Goal: Information Seeking & Learning: Learn about a topic

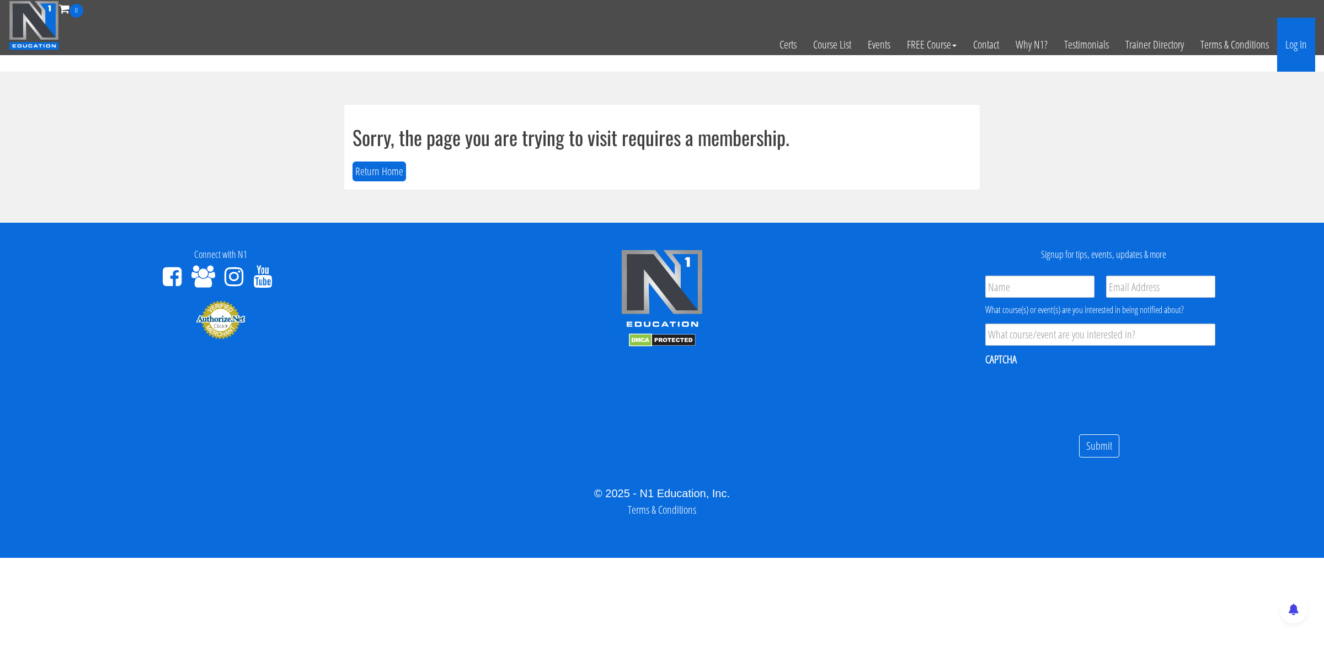
click at [1303, 46] on link "Log In" at bounding box center [1296, 45] width 38 height 54
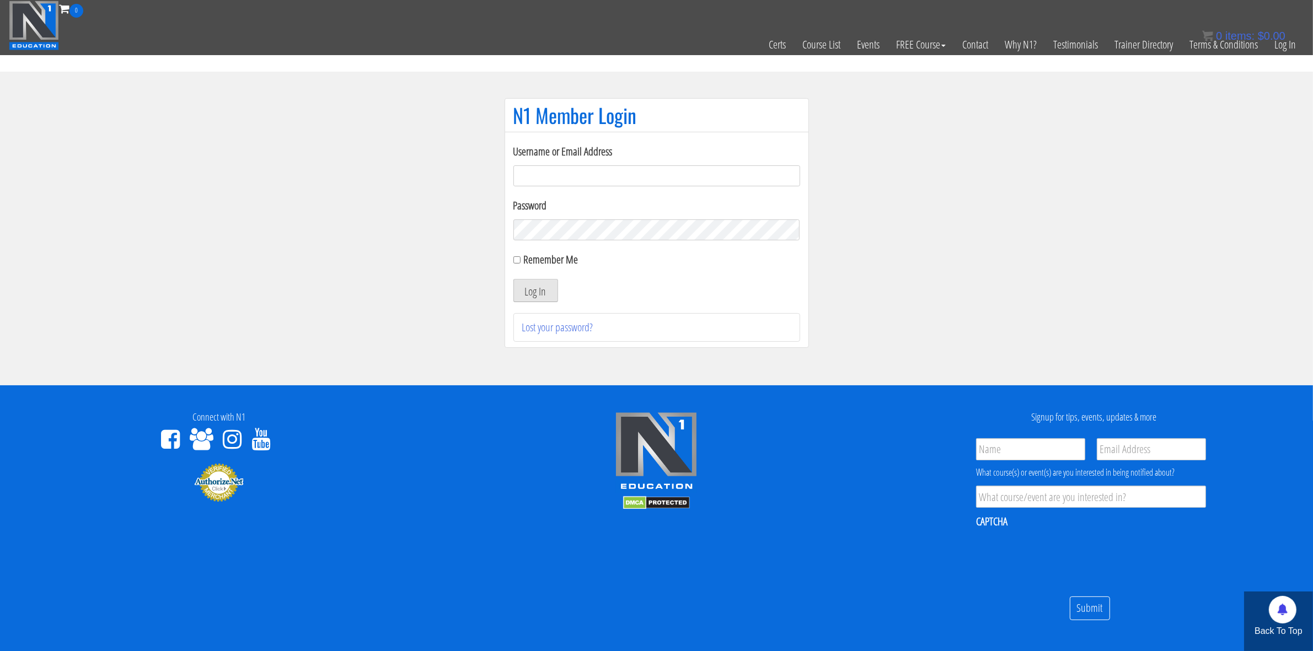
type input "tommy.van hees-5203"
click at [545, 288] on button "Log In" at bounding box center [536, 290] width 45 height 23
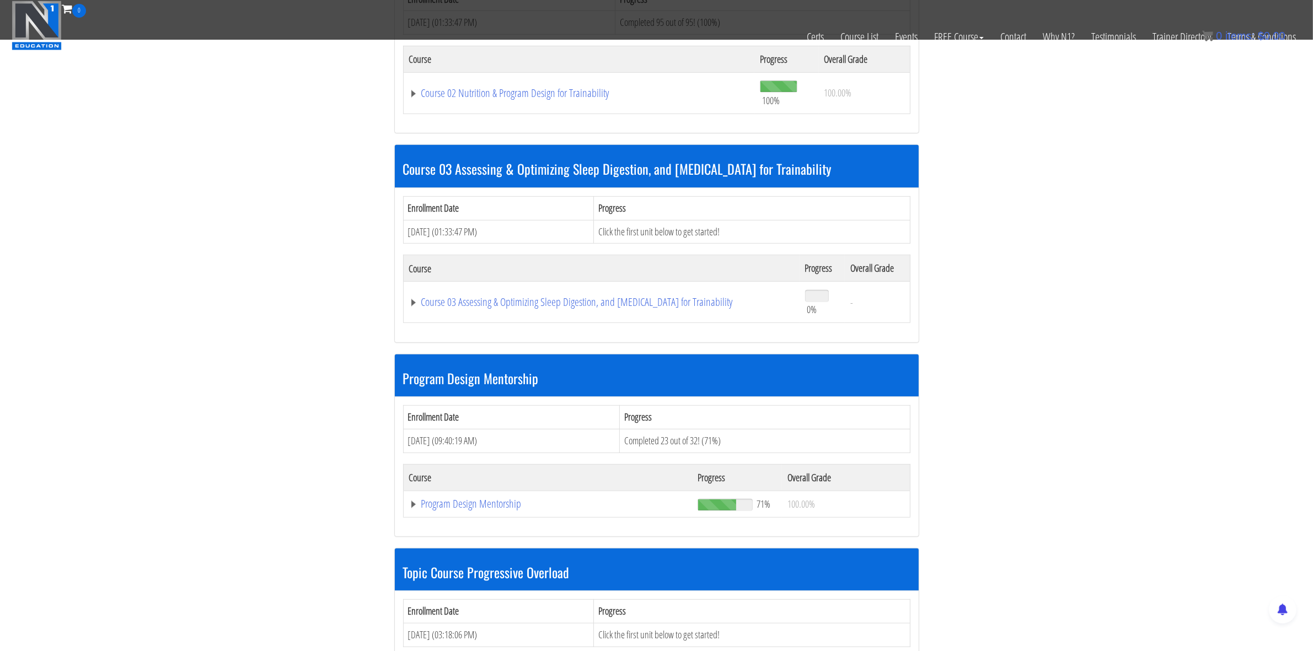
scroll to position [617, 0]
click at [472, 506] on link "Program Design Mentorship" at bounding box center [547, 503] width 277 height 11
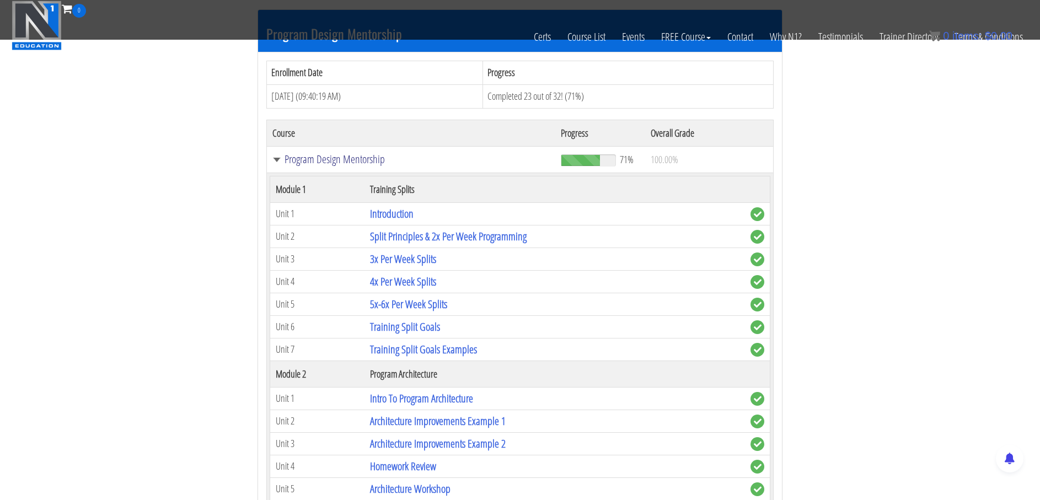
scroll to position [961, 0]
click at [532, 238] on td "Split Principles & 2x Per Week Programming" at bounding box center [555, 236] width 381 height 23
click at [391, 301] on link "5x-6x Per Week Splits" at bounding box center [408, 303] width 77 height 15
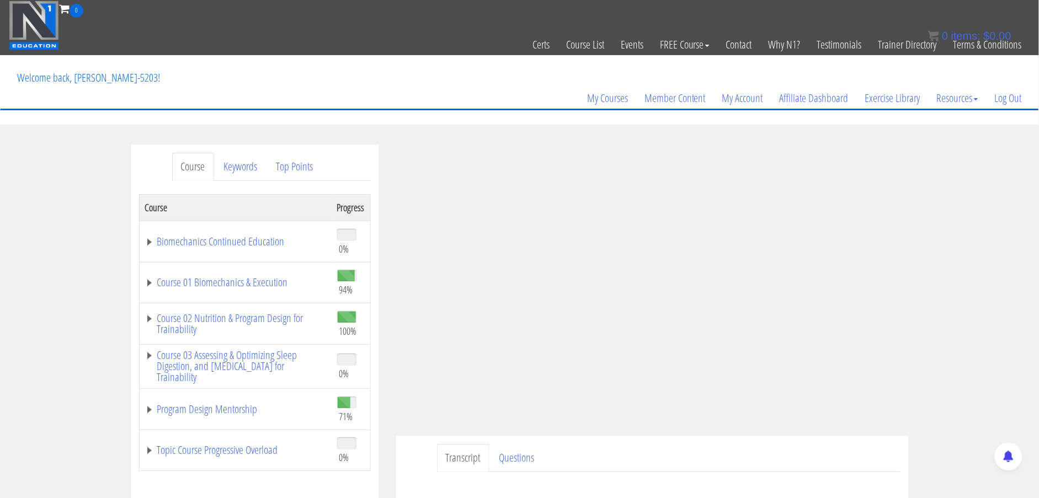
click at [613, 436] on div "Transcript Questions Submit Questions HERE to be covered on the next live call." at bounding box center [652, 471] width 513 height 71
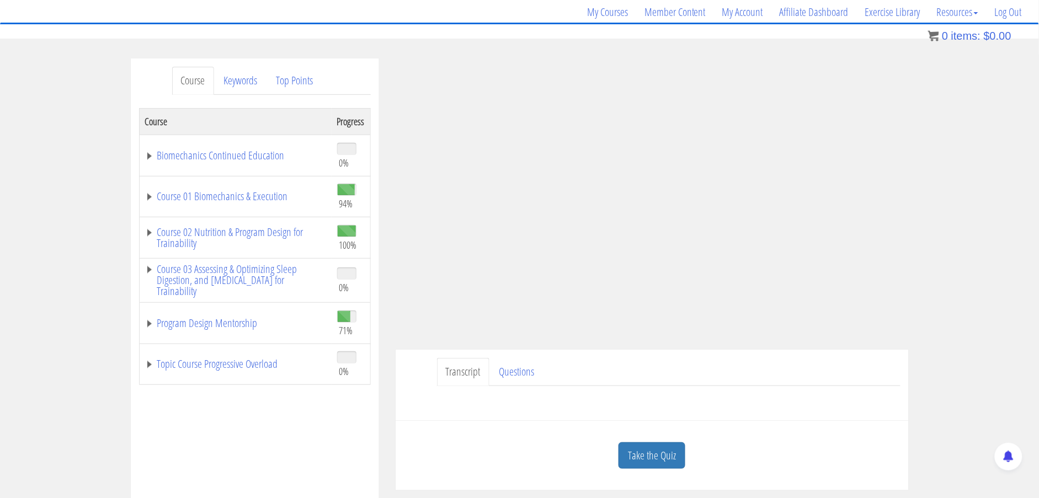
scroll to position [84, 0]
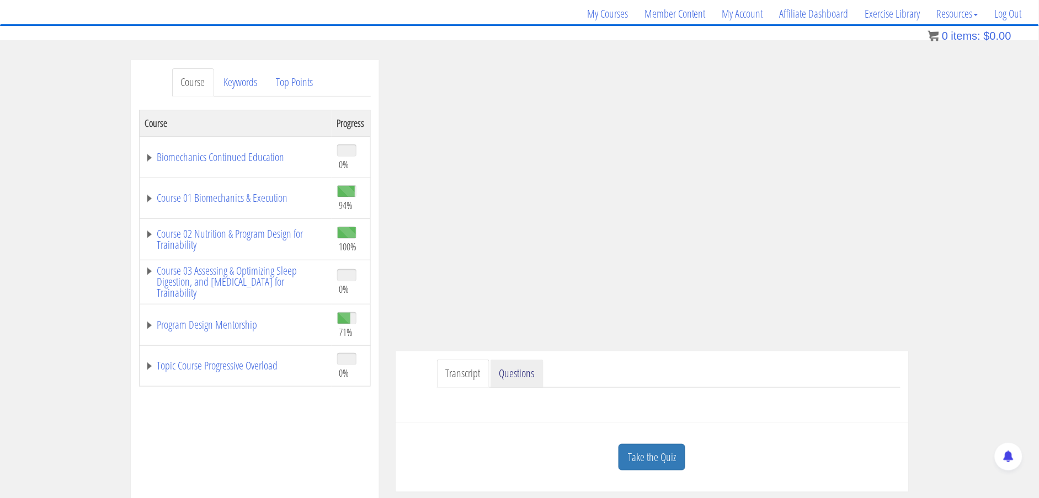
click at [525, 375] on link "Questions" at bounding box center [516, 374] width 53 height 28
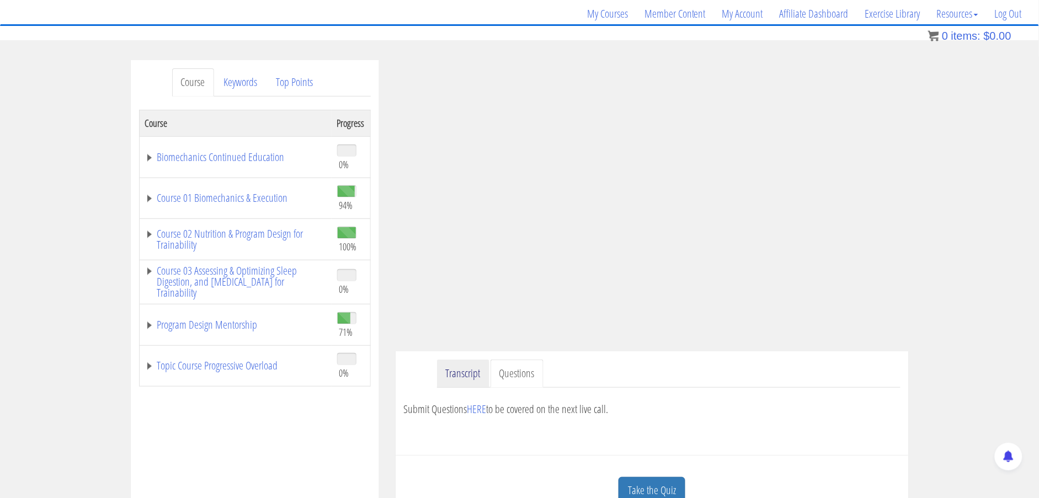
click at [459, 372] on link "Transcript" at bounding box center [463, 374] width 52 height 28
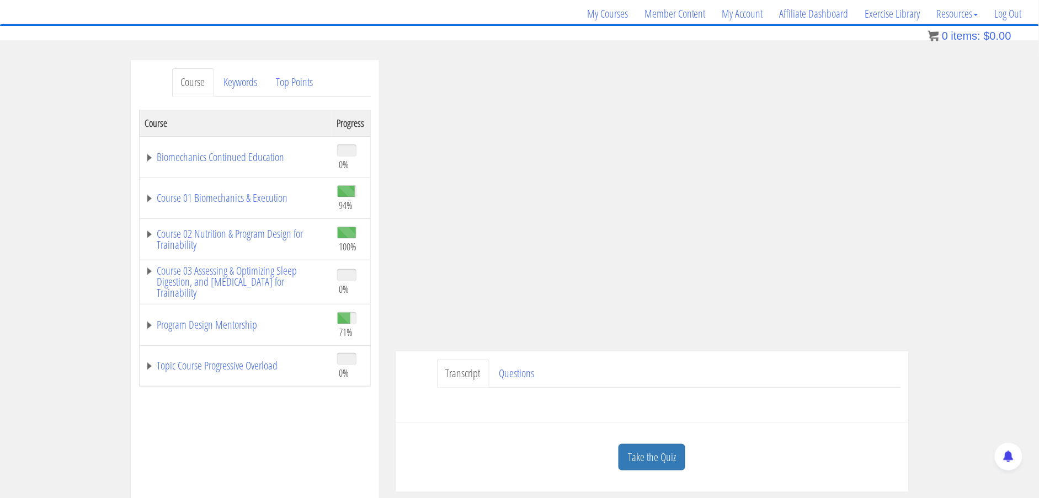
click at [412, 371] on div "Transcript Questions Submit Questions HERE to be covered on the next live call." at bounding box center [652, 386] width 513 height 71
click at [203, 326] on link "Program Design Mentorship" at bounding box center [235, 324] width 181 height 11
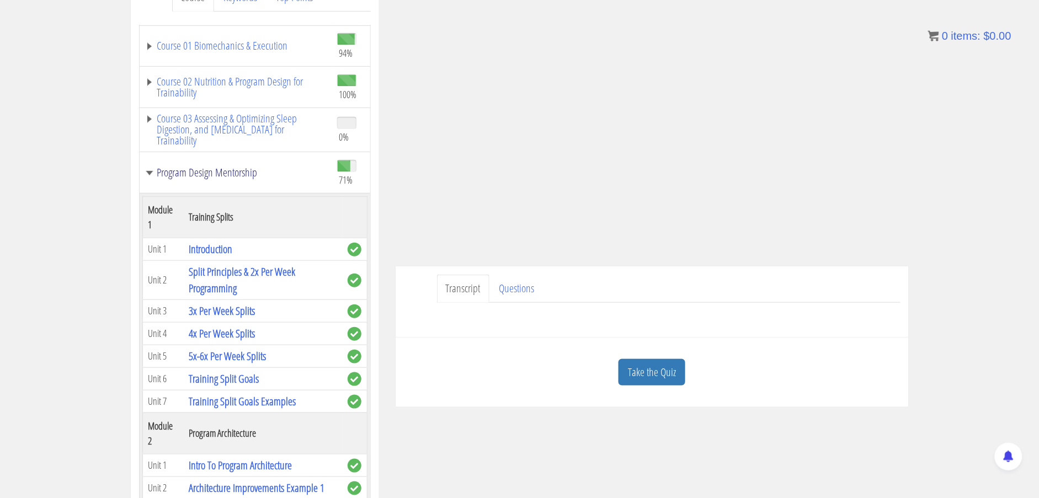
scroll to position [68, 0]
click at [227, 381] on link "Training Split Goals" at bounding box center [224, 378] width 70 height 15
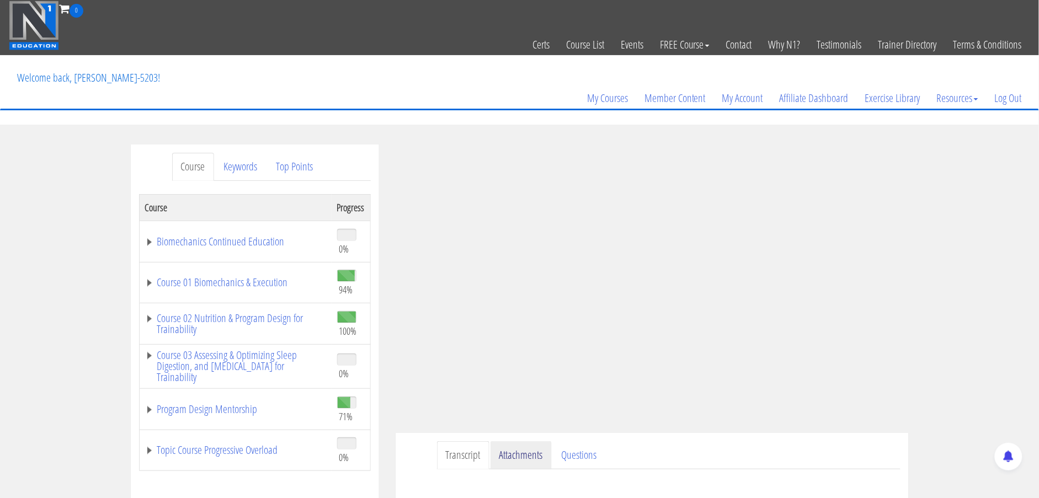
click at [516, 457] on link "Attachments" at bounding box center [520, 455] width 61 height 28
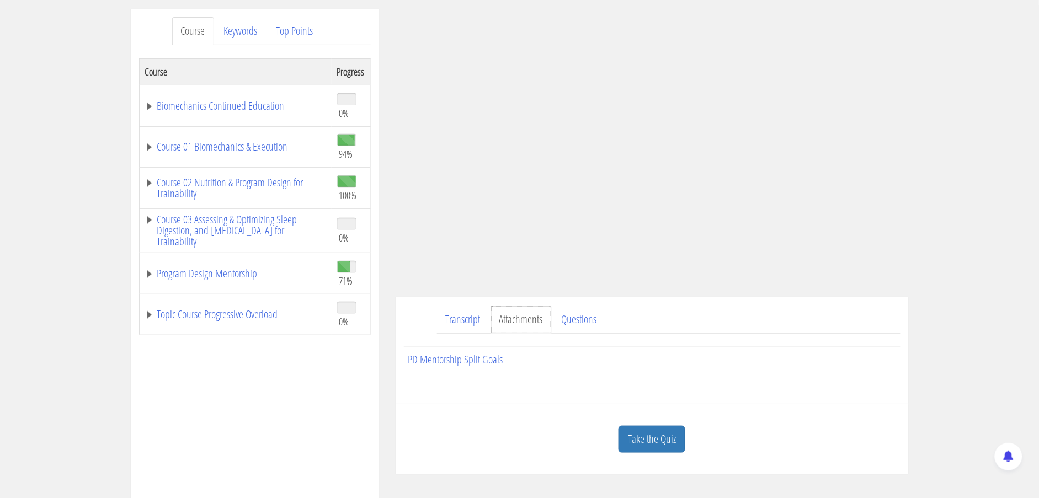
scroll to position [137, 0]
click at [205, 272] on link "Program Design Mentorship" at bounding box center [235, 272] width 181 height 11
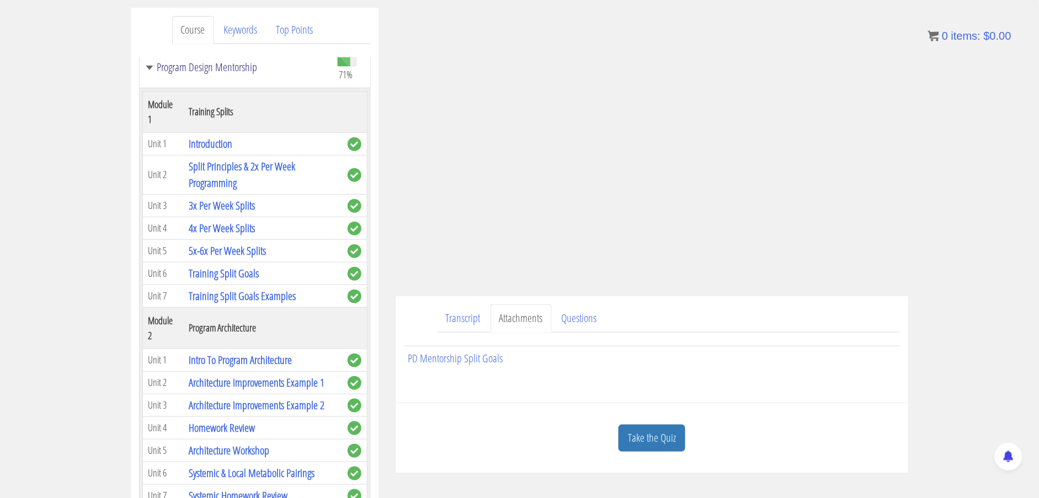
scroll to position [207, 0]
click at [233, 65] on link "Program Design Mentorship" at bounding box center [235, 65] width 181 height 11
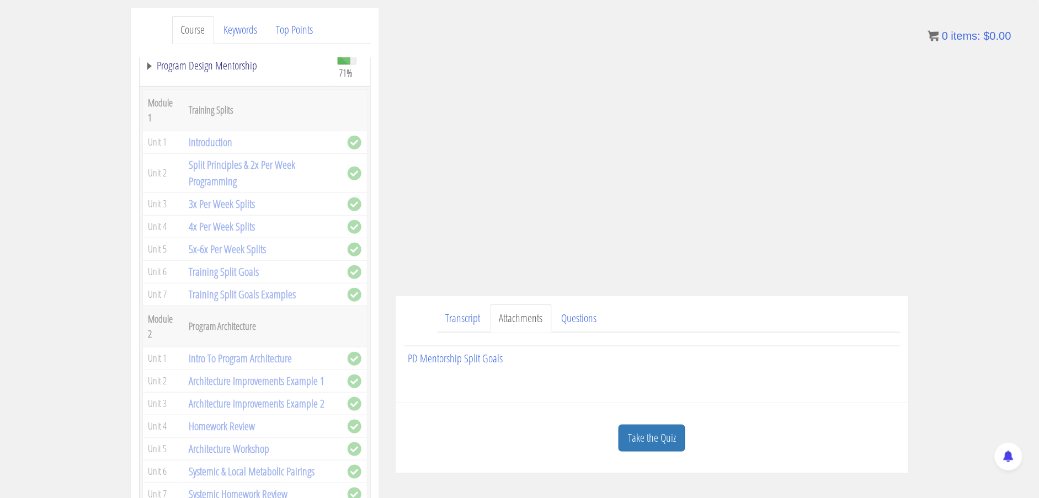
scroll to position [0, 0]
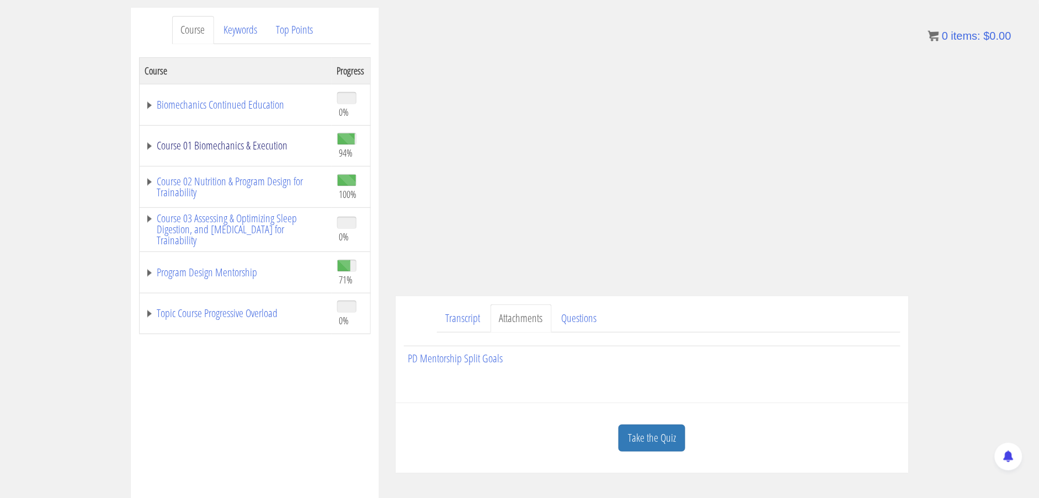
click at [227, 145] on link "Course 01 Biomechanics & Execution" at bounding box center [235, 145] width 181 height 11
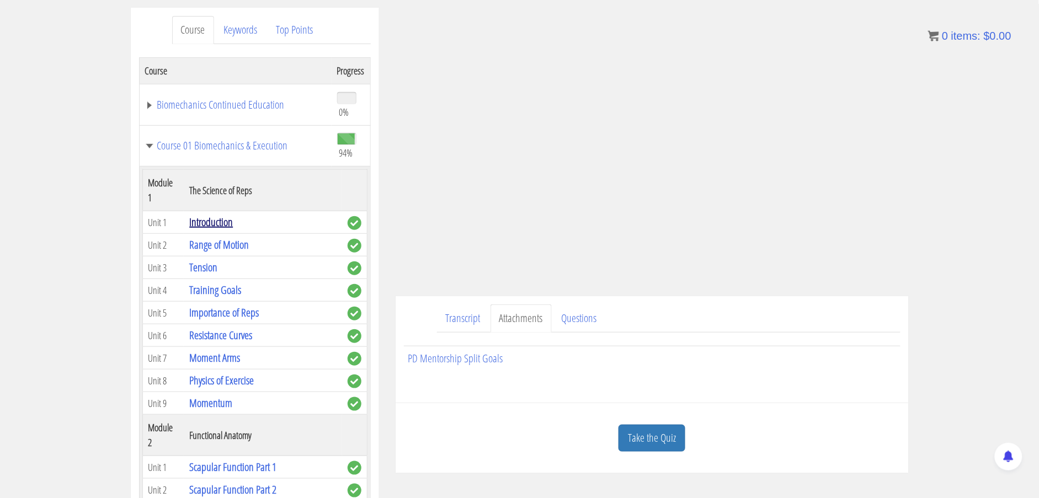
click at [218, 222] on link "Introduction" at bounding box center [211, 222] width 44 height 15
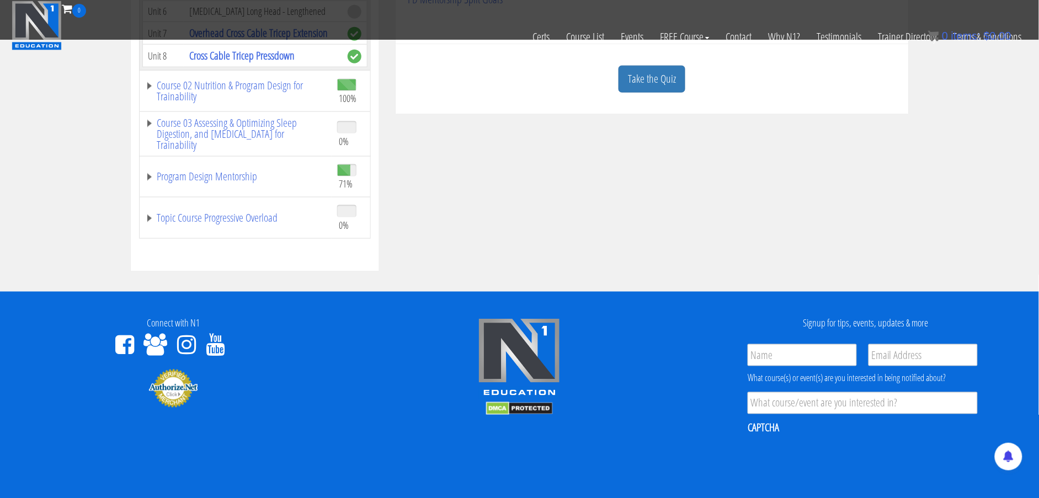
scroll to position [427, 0]
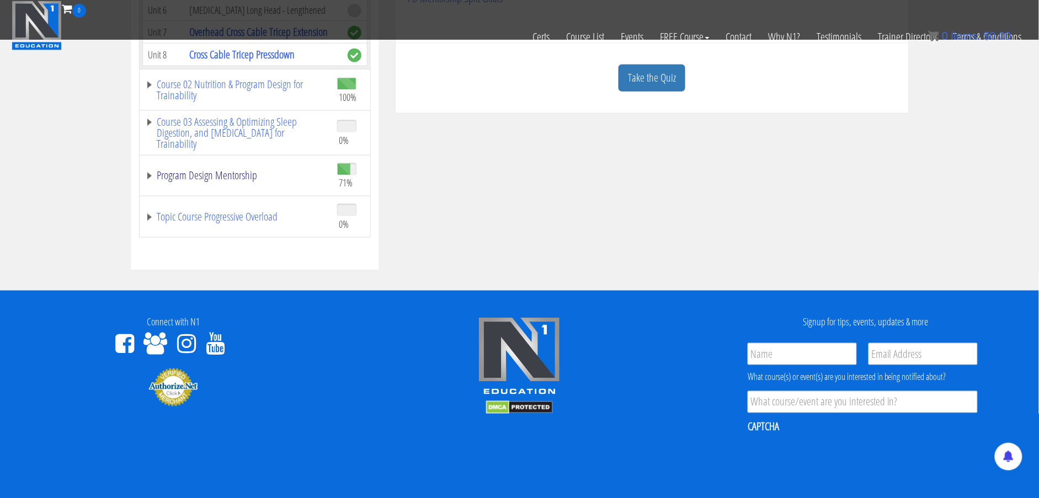
click at [207, 170] on link "Program Design Mentorship" at bounding box center [235, 175] width 181 height 11
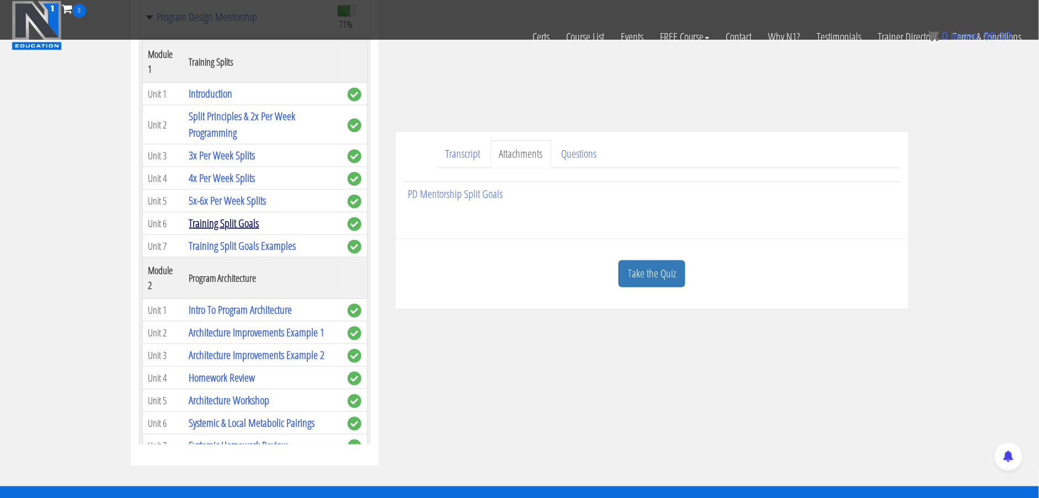
scroll to position [232, 0]
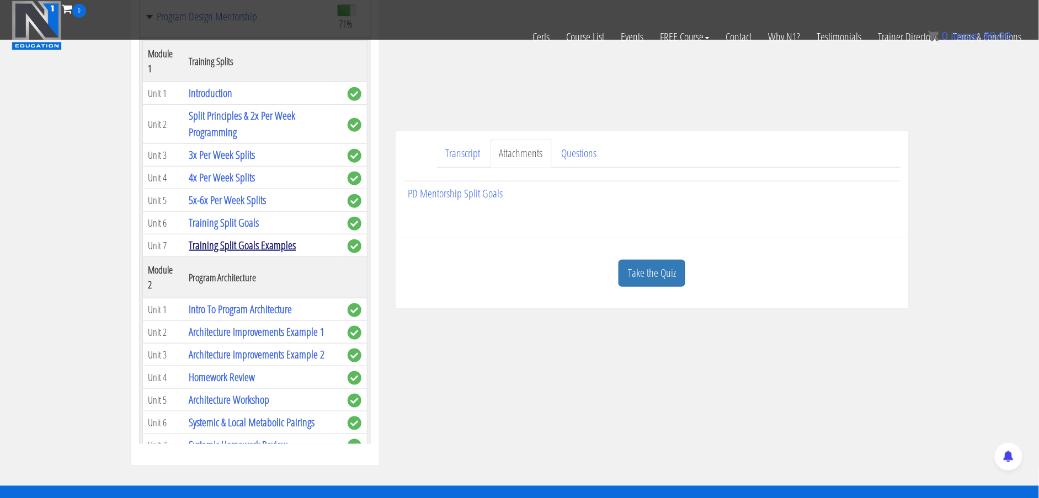
click at [247, 253] on link "Training Split Goals Examples" at bounding box center [242, 245] width 107 height 15
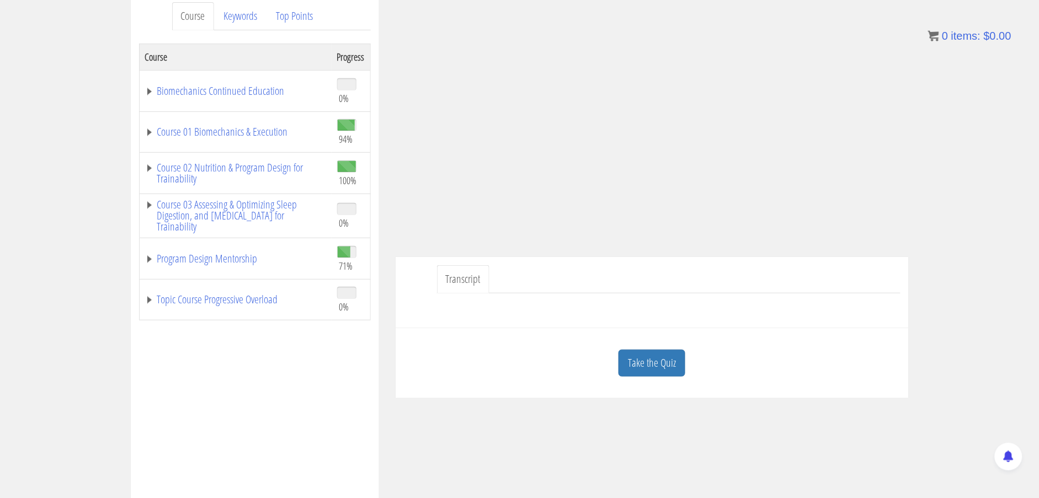
scroll to position [152, 0]
click at [462, 276] on link "Transcript" at bounding box center [463, 278] width 52 height 28
click at [248, 127] on link "Course 01 Biomechanics & Execution" at bounding box center [235, 130] width 181 height 11
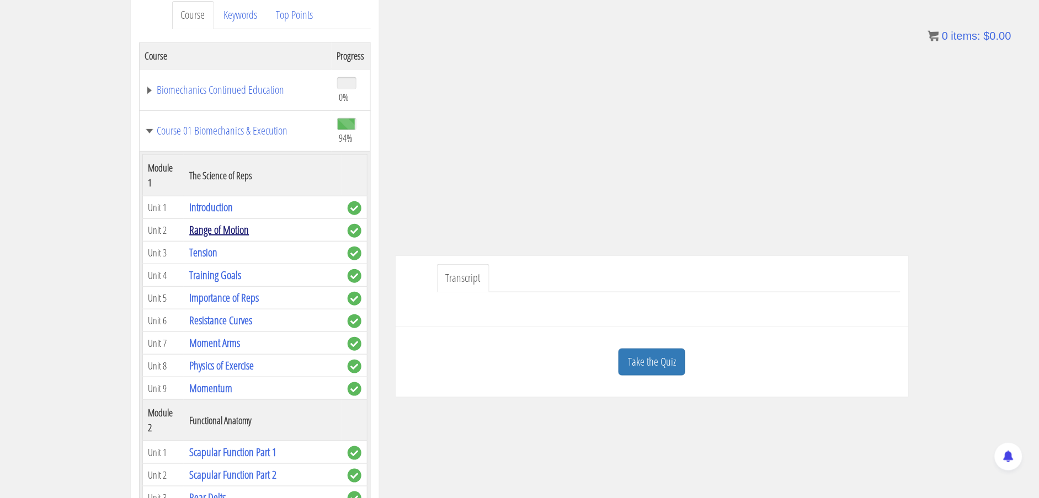
click at [231, 232] on link "Range of Motion" at bounding box center [219, 229] width 60 height 15
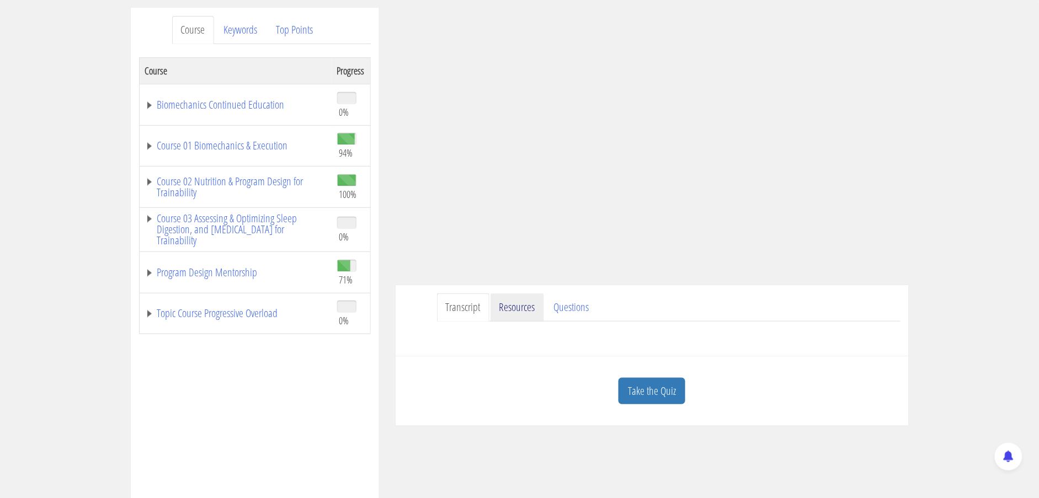
scroll to position [138, 0]
click at [519, 306] on link "Resources" at bounding box center [517, 306] width 54 height 28
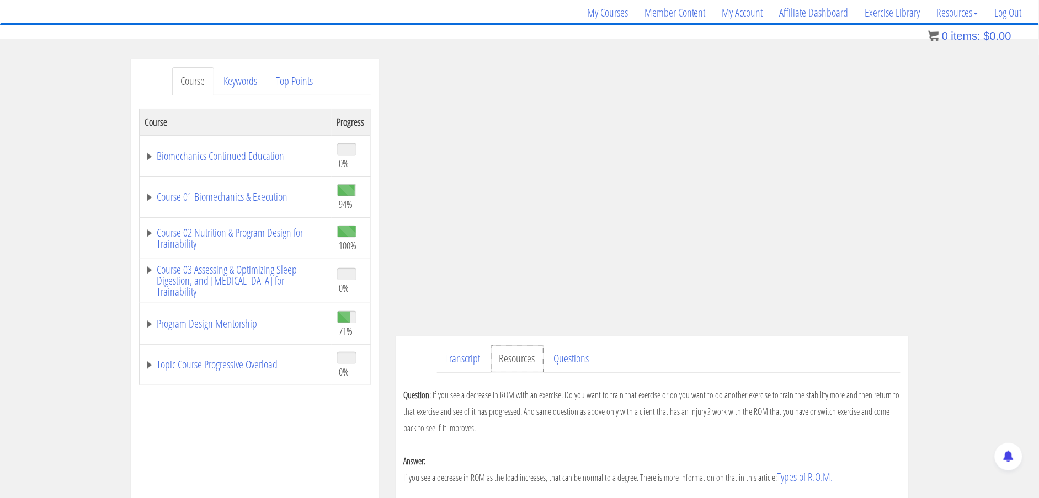
scroll to position [84, 0]
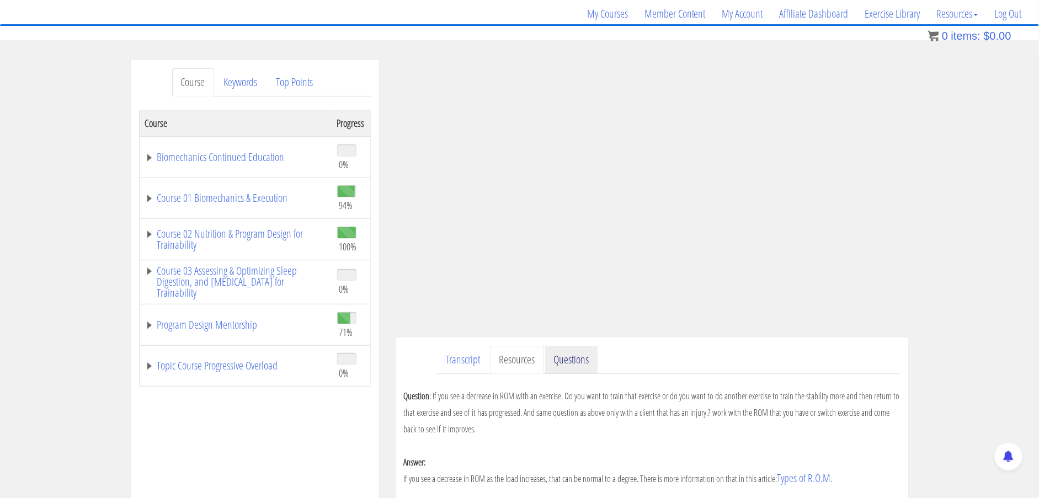
click at [575, 365] on link "Questions" at bounding box center [571, 360] width 53 height 28
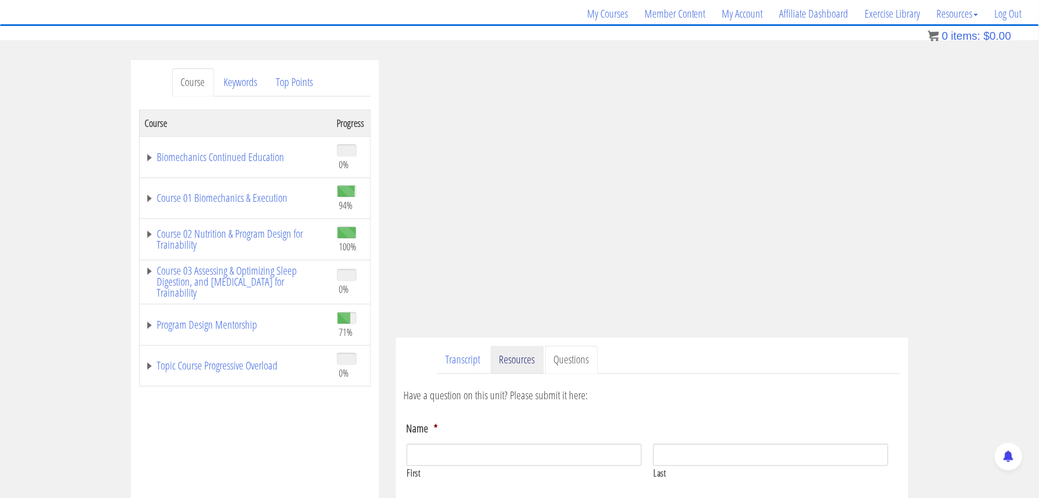
click at [528, 360] on link "Resources" at bounding box center [517, 360] width 54 height 28
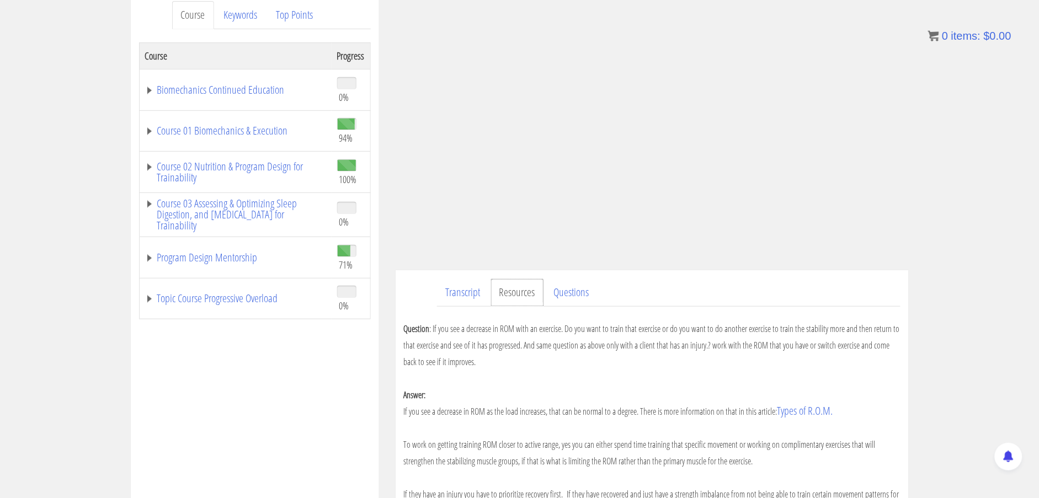
scroll to position [152, 0]
click at [471, 291] on link "Transcript" at bounding box center [463, 292] width 52 height 28
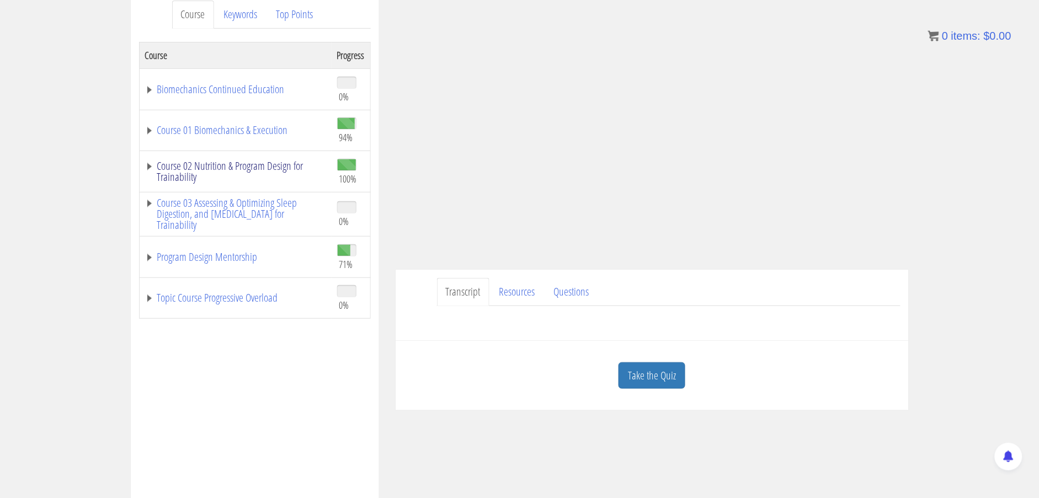
click at [229, 169] on link "Course 02 Nutrition & Program Design for Trainability" at bounding box center [235, 172] width 181 height 22
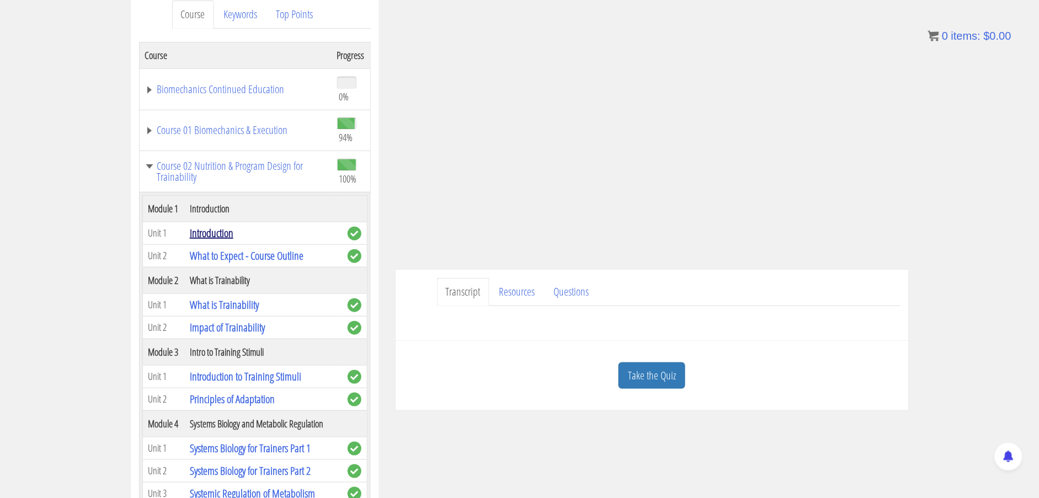
click at [220, 240] on link "Introduction" at bounding box center [212, 233] width 44 height 15
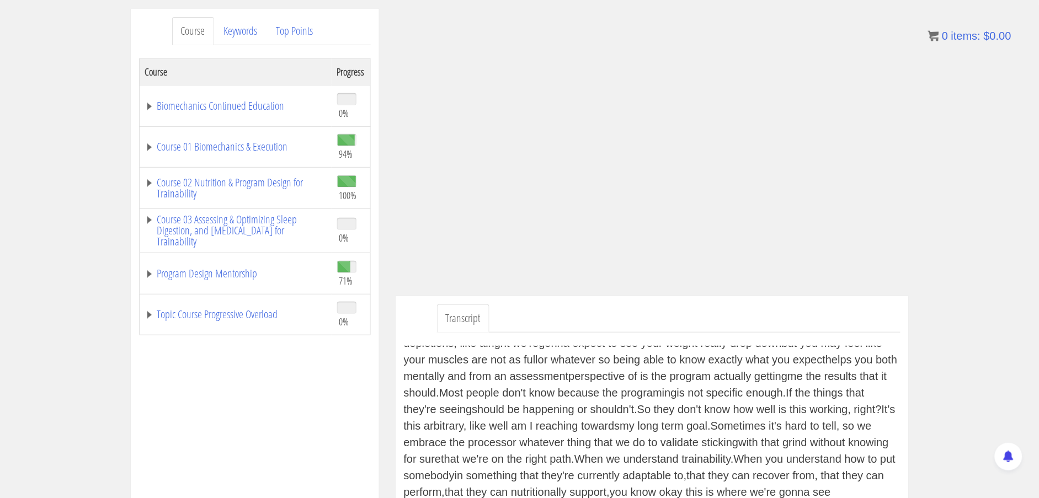
scroll to position [136, 0]
click at [227, 183] on link "Course 02 Nutrition & Program Design for Trainability" at bounding box center [235, 188] width 181 height 22
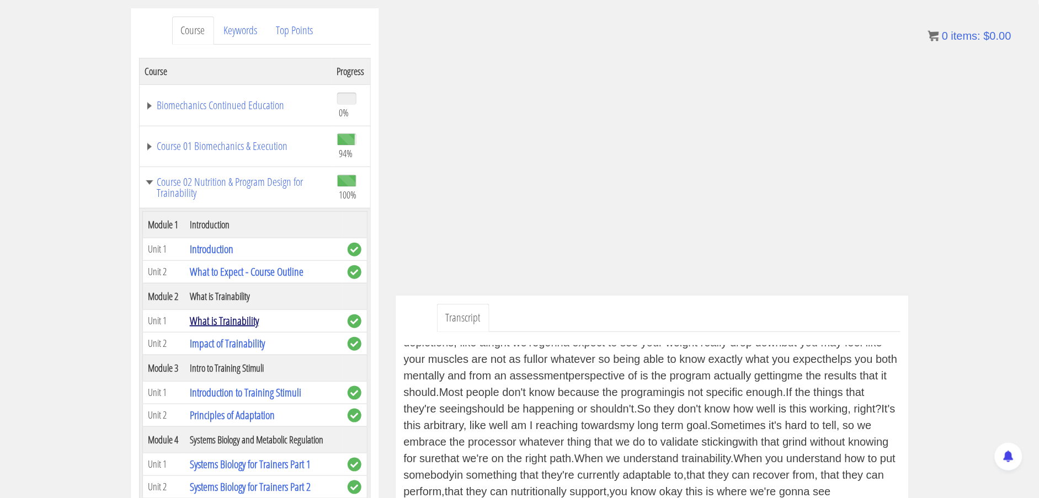
click at [219, 328] on link "What is Trainability" at bounding box center [224, 320] width 69 height 15
click at [206, 199] on link "Course 02 Nutrition & Program Design for Trainability" at bounding box center [235, 188] width 181 height 22
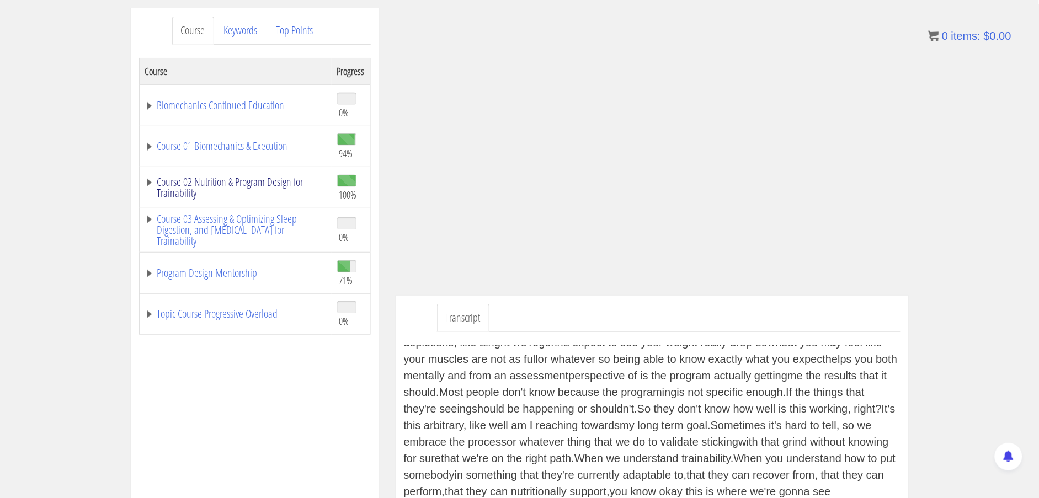
click at [205, 199] on link "Course 02 Nutrition & Program Design for Trainability" at bounding box center [235, 188] width 181 height 22
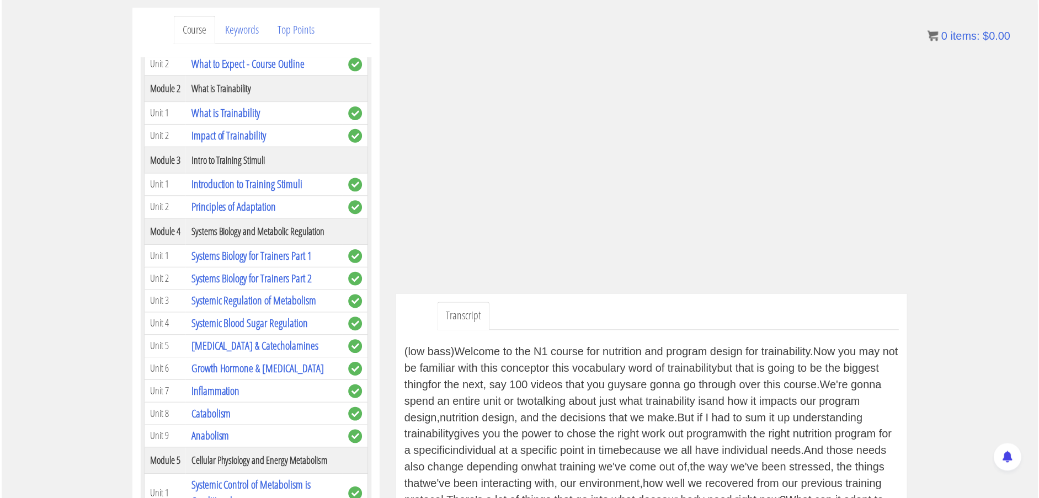
scroll to position [207, 0]
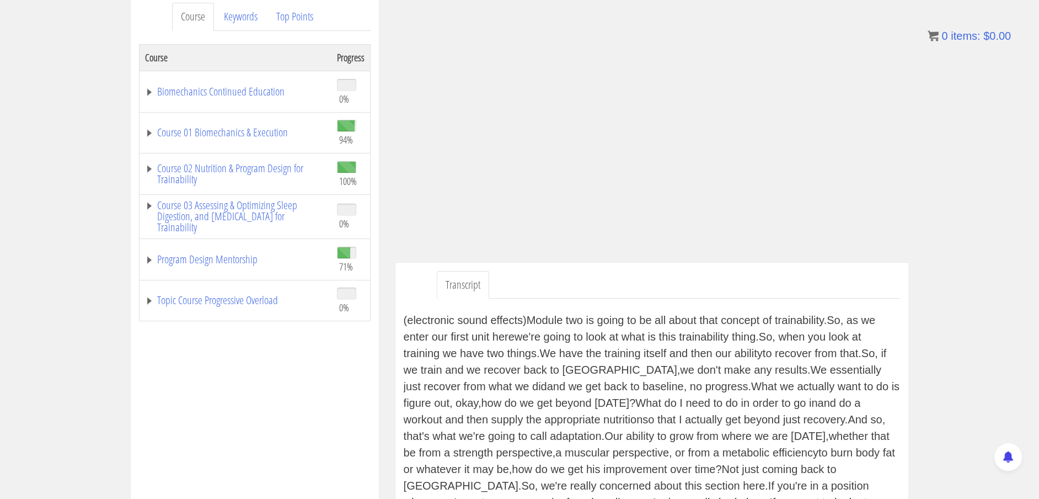
scroll to position [151, 0]
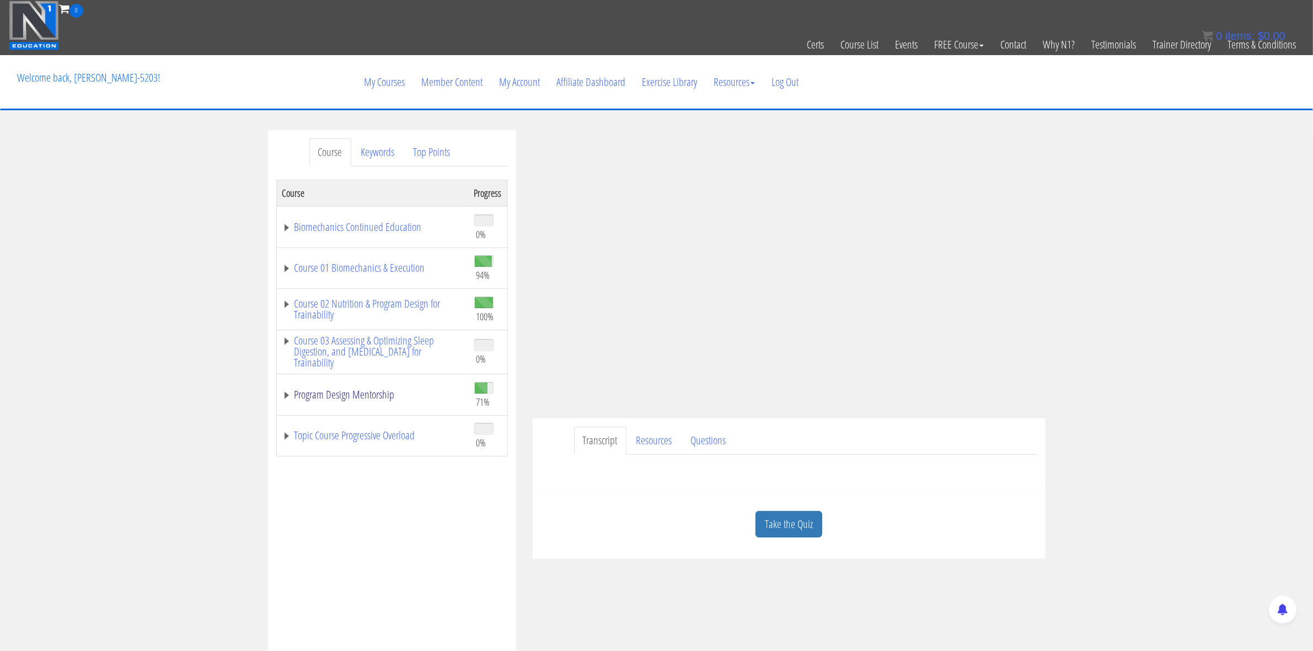
click at [365, 392] on link "Program Design Mentorship" at bounding box center [372, 394] width 181 height 11
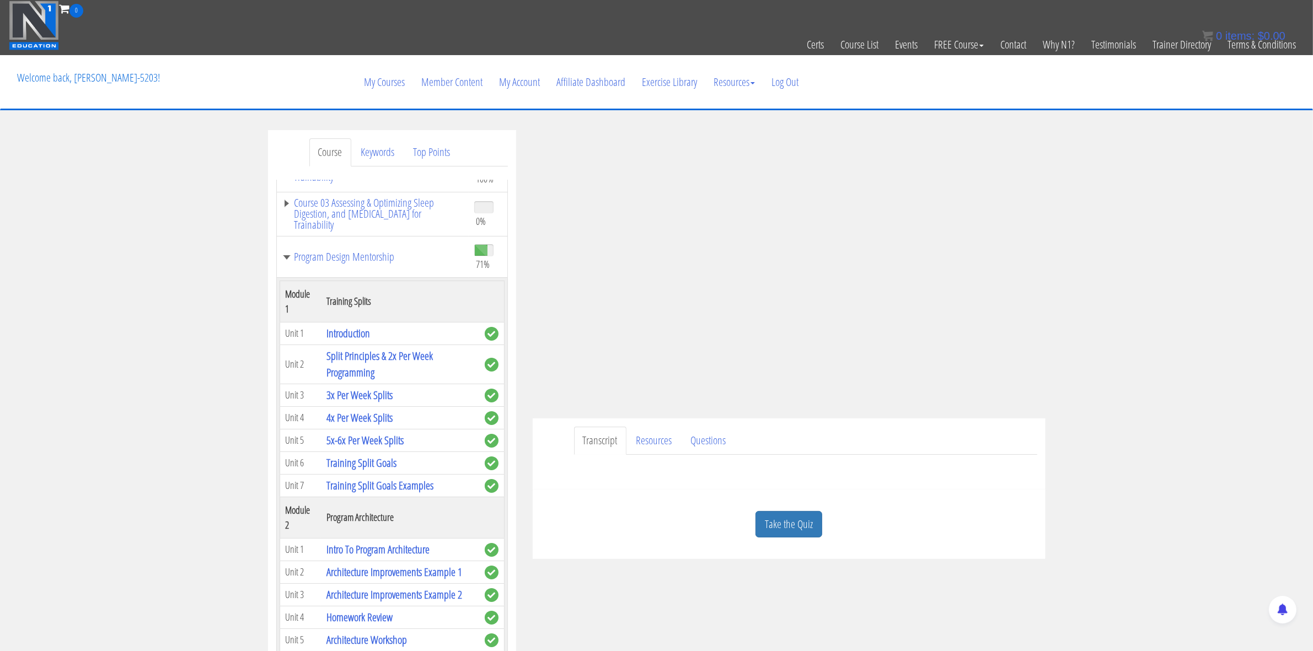
scroll to position [207, 0]
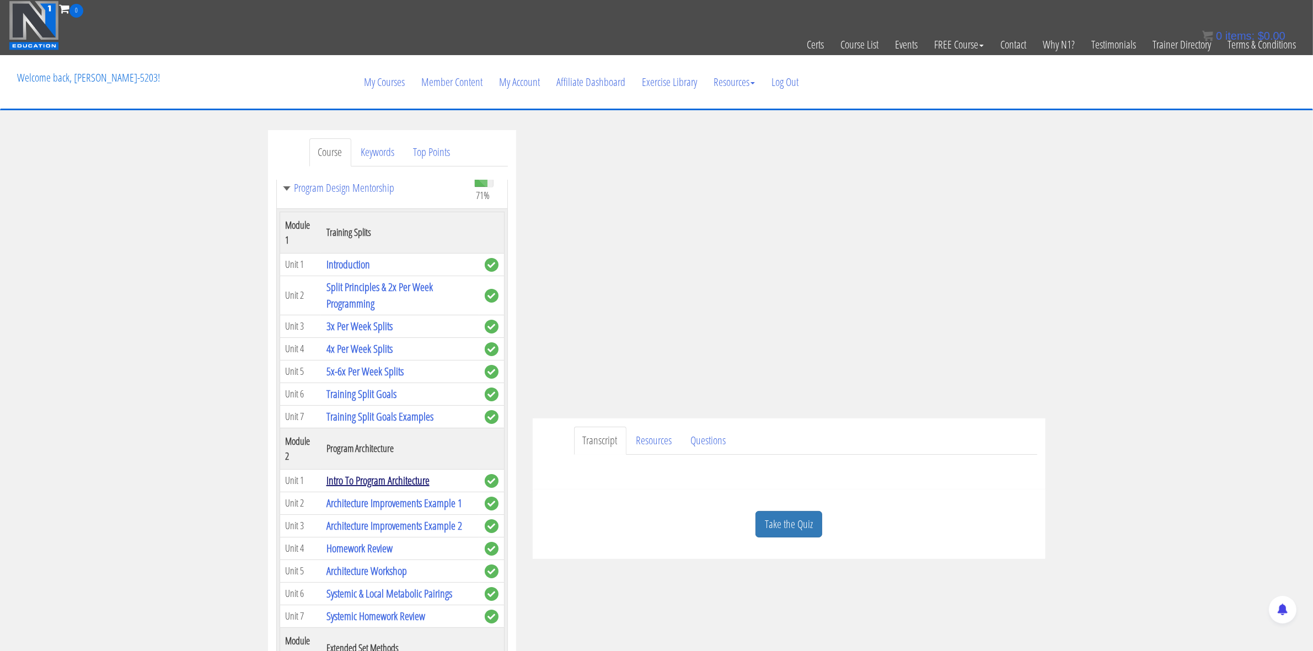
click at [389, 484] on link "Intro To Program Architecture" at bounding box center [378, 480] width 103 height 15
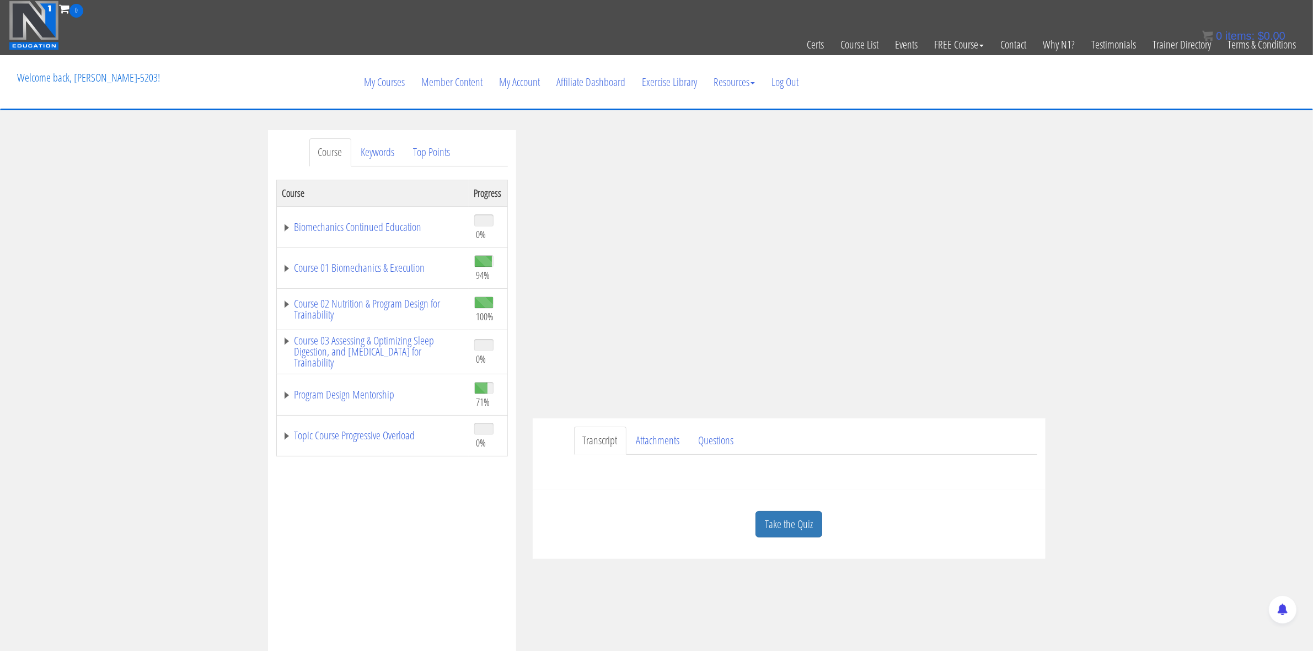
click at [1173, 329] on div "Course Keywords Top Points Course Progress Biomechanics Continued Education 0% …" at bounding box center [656, 441] width 1313 height 623
click at [398, 400] on link "Program Design Mentorship" at bounding box center [372, 394] width 181 height 11
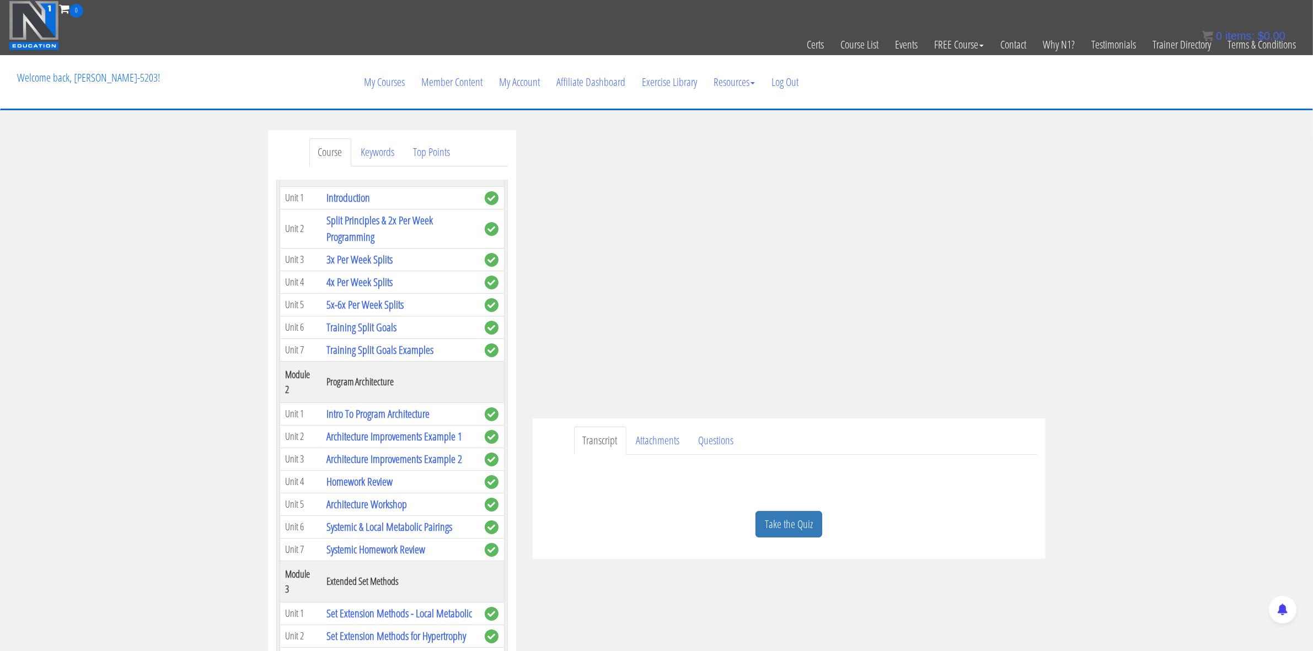
scroll to position [274, 0]
drag, startPoint x: 393, startPoint y: 382, endPoint x: 331, endPoint y: 382, distance: 62.3
click at [327, 382] on th "Program Architecture" at bounding box center [400, 381] width 158 height 41
copy th "Program Architecture"
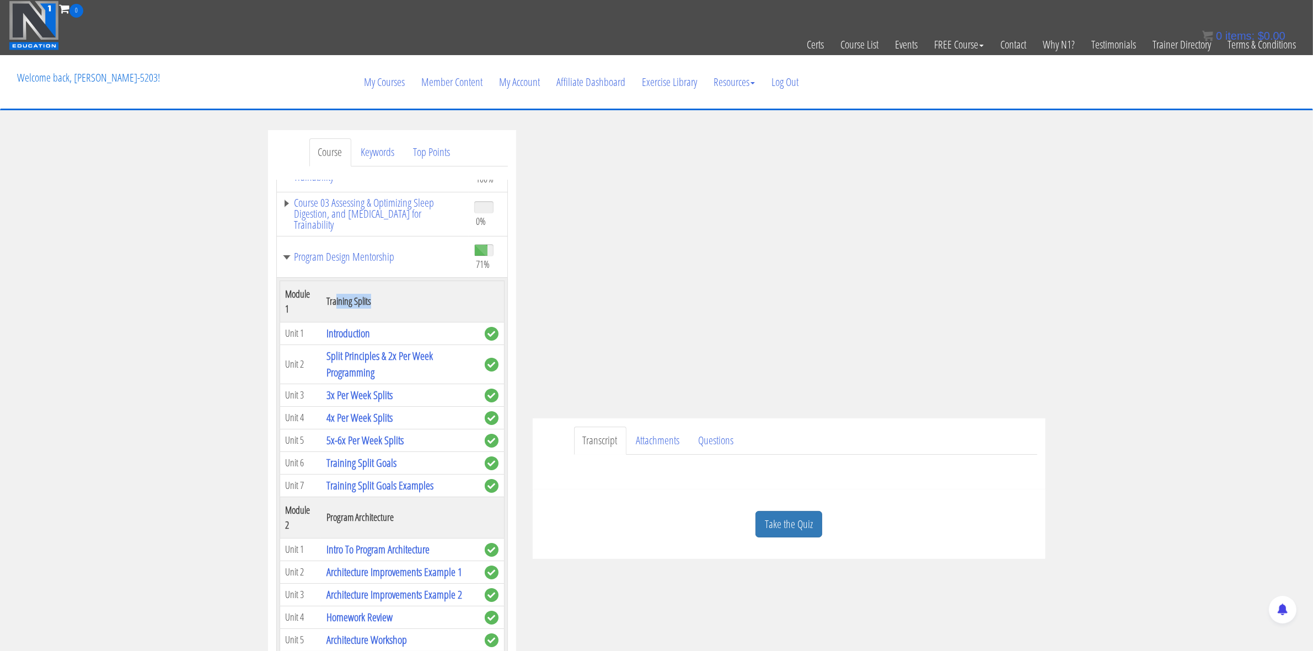
scroll to position [137, 0]
drag, startPoint x: 370, startPoint y: 304, endPoint x: 327, endPoint y: 313, distance: 43.9
click at [327, 313] on th "Training Splits" at bounding box center [400, 302] width 158 height 41
copy th "Training Splits"
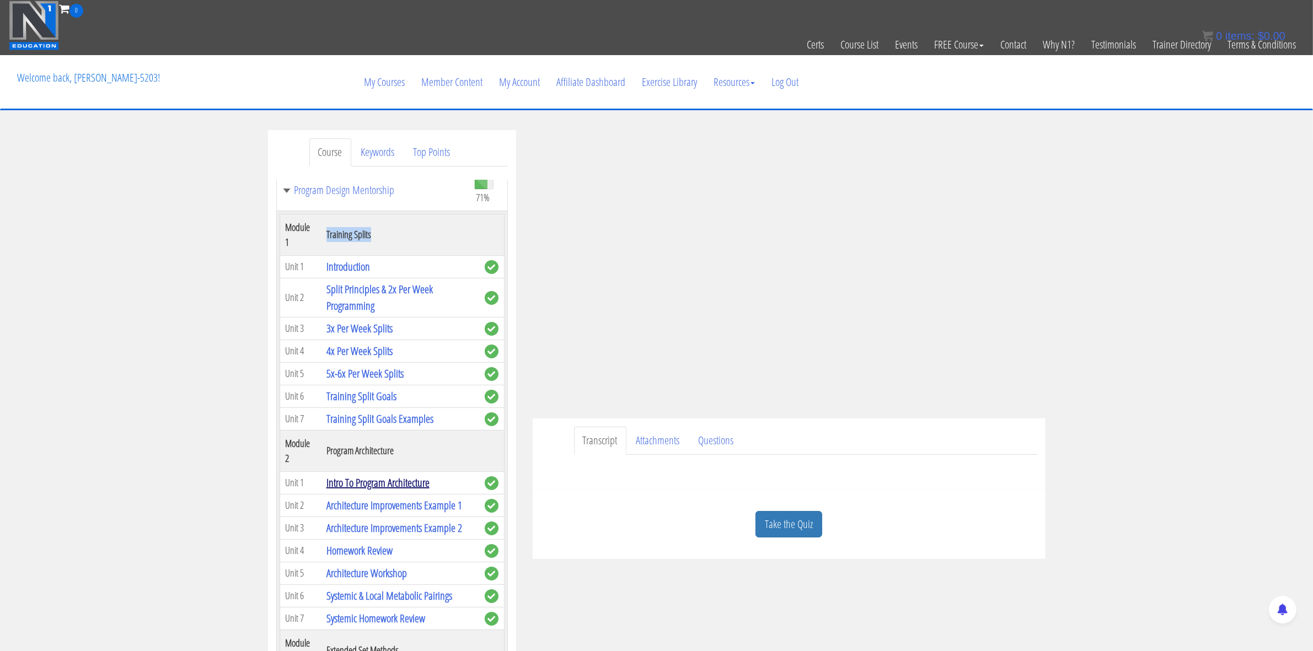
scroll to position [205, 0]
click at [1143, 383] on div "Course Keywords Top Points Course Progress Biomechanics Continued Education 0% …" at bounding box center [656, 441] width 1313 height 623
click at [686, 591] on div "Course Keywords Top Points Course Progress Biomechanics Continued Education 0% …" at bounding box center [657, 441] width 794 height 623
click at [373, 504] on link "Architecture Improvements Example 1" at bounding box center [395, 505] width 136 height 15
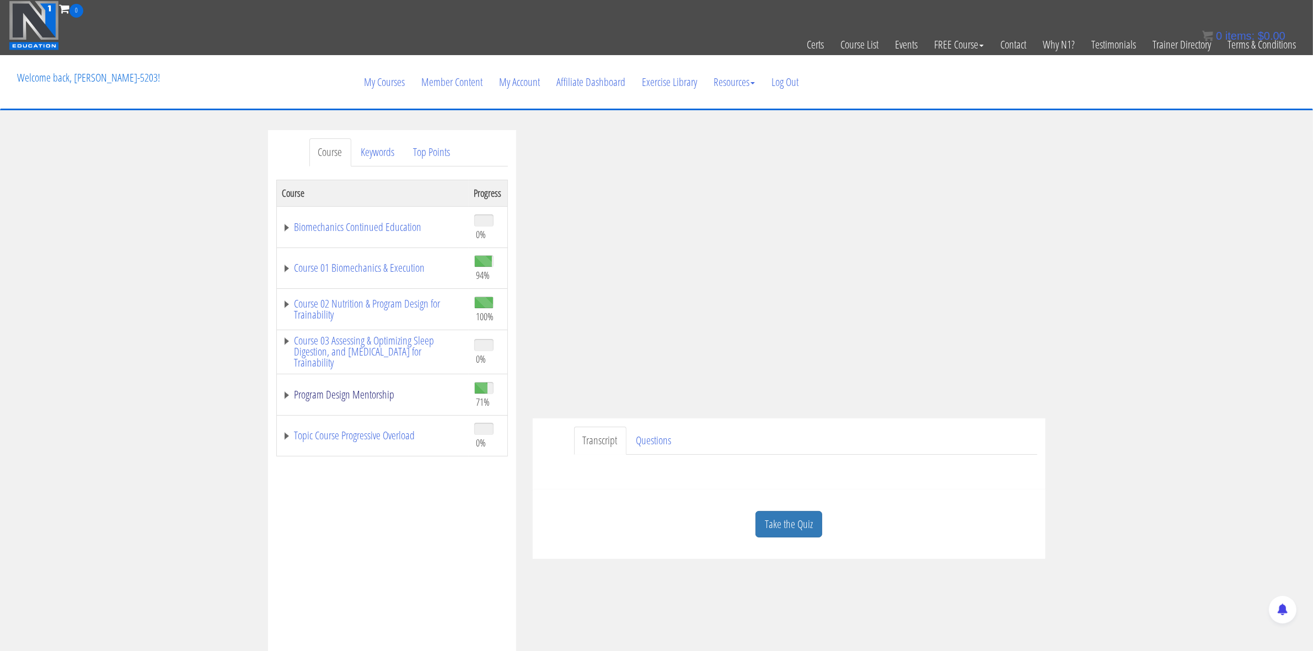
click at [381, 398] on link "Program Design Mentorship" at bounding box center [372, 394] width 181 height 11
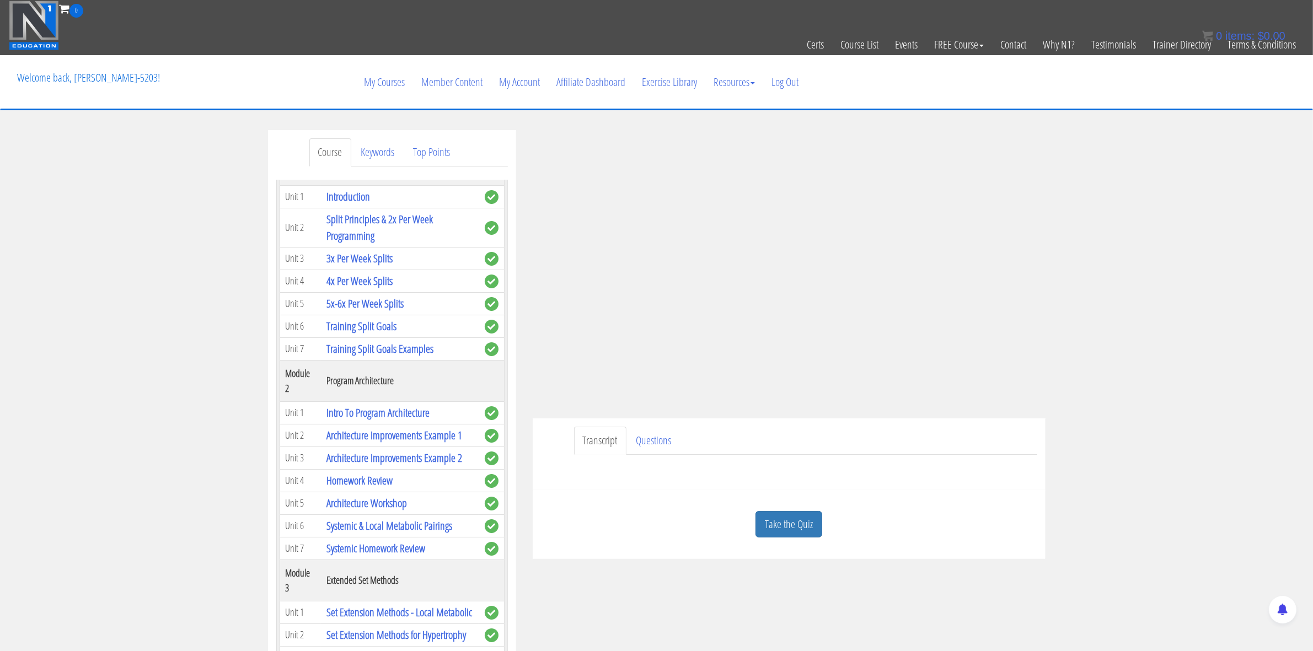
scroll to position [276, 0]
click at [1175, 268] on div "Course Keywords Top Points Course Progress Biomechanics Continued Education 0% …" at bounding box center [656, 441] width 1313 height 623
click at [420, 456] on link "Architecture Improvements Example 2" at bounding box center [395, 457] width 136 height 15
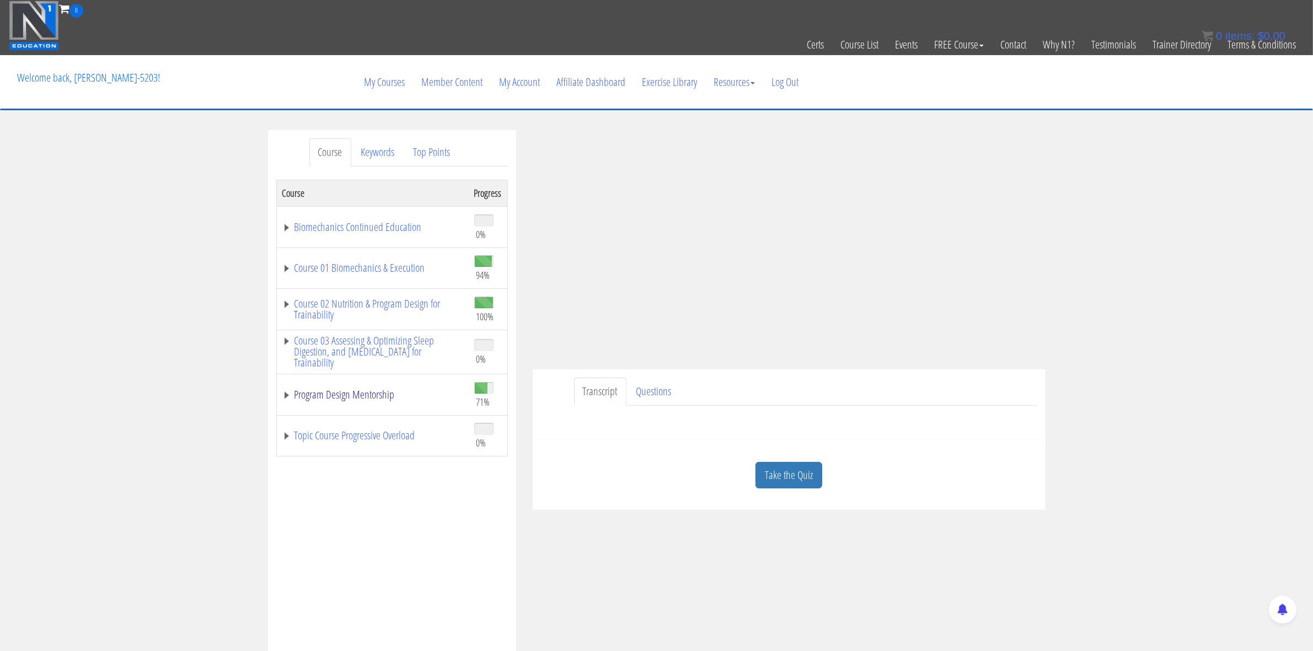
click at [330, 392] on link "Program Design Mentorship" at bounding box center [372, 394] width 181 height 11
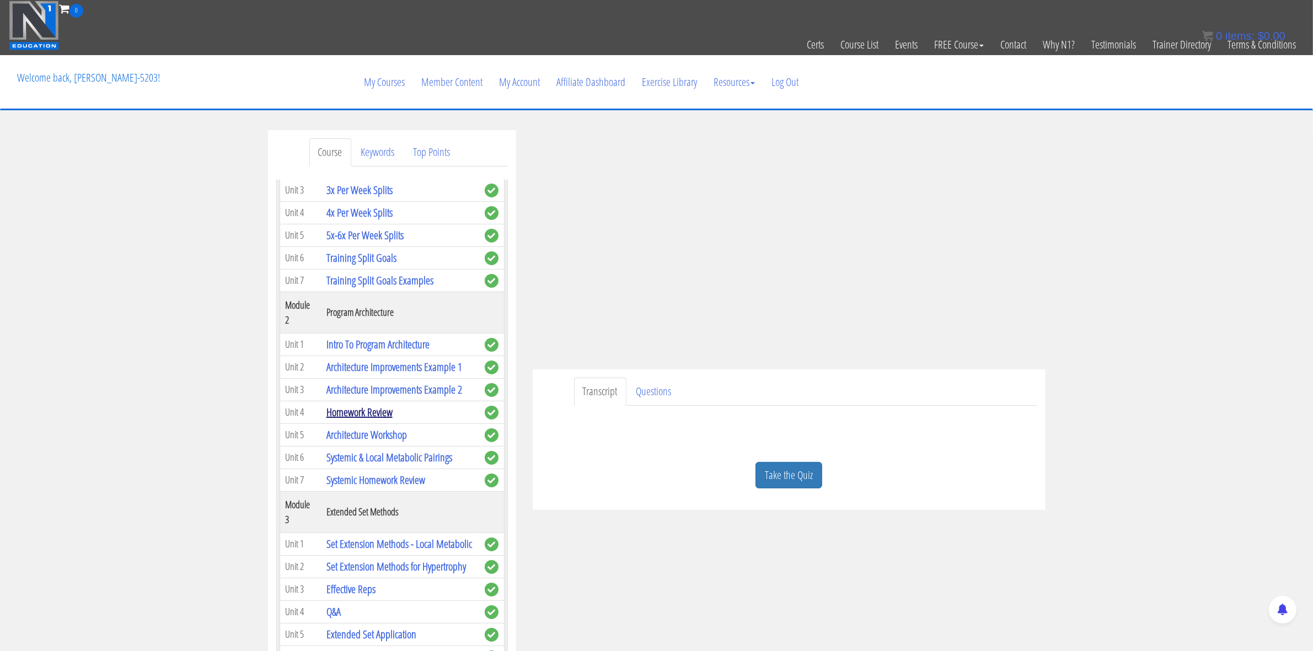
scroll to position [344, 0]
click at [387, 412] on link "Homework Review" at bounding box center [360, 411] width 66 height 15
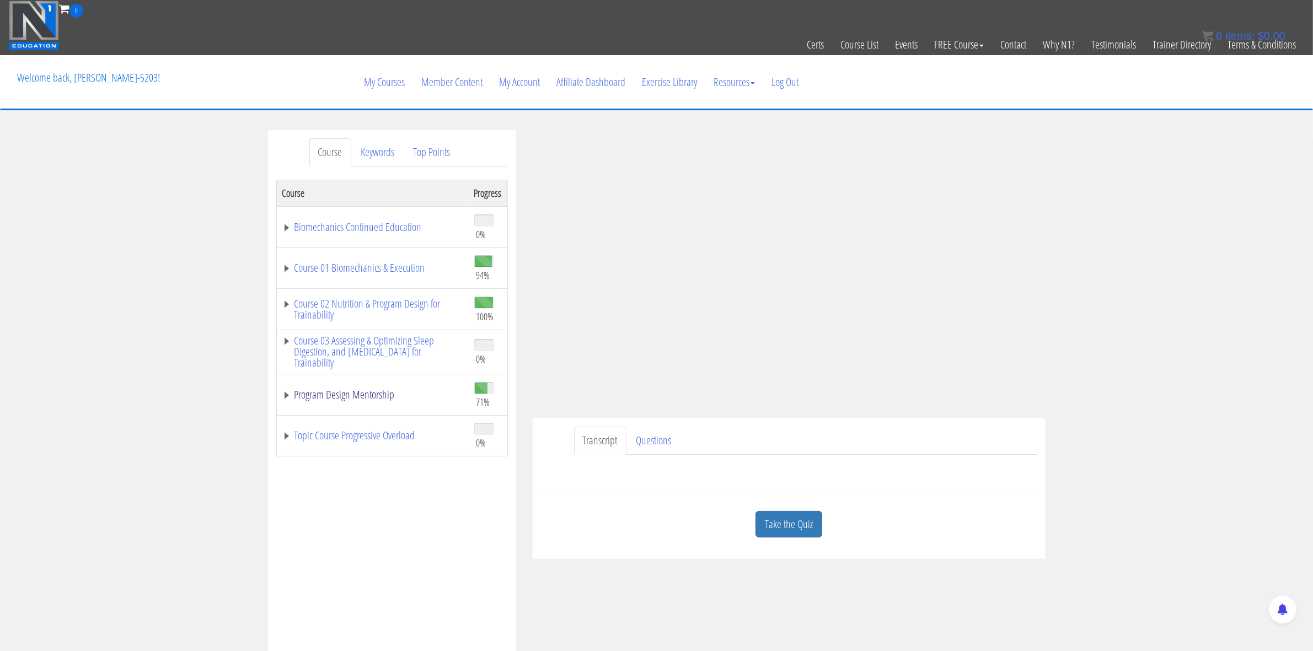
click at [356, 396] on link "Program Design Mentorship" at bounding box center [372, 394] width 181 height 11
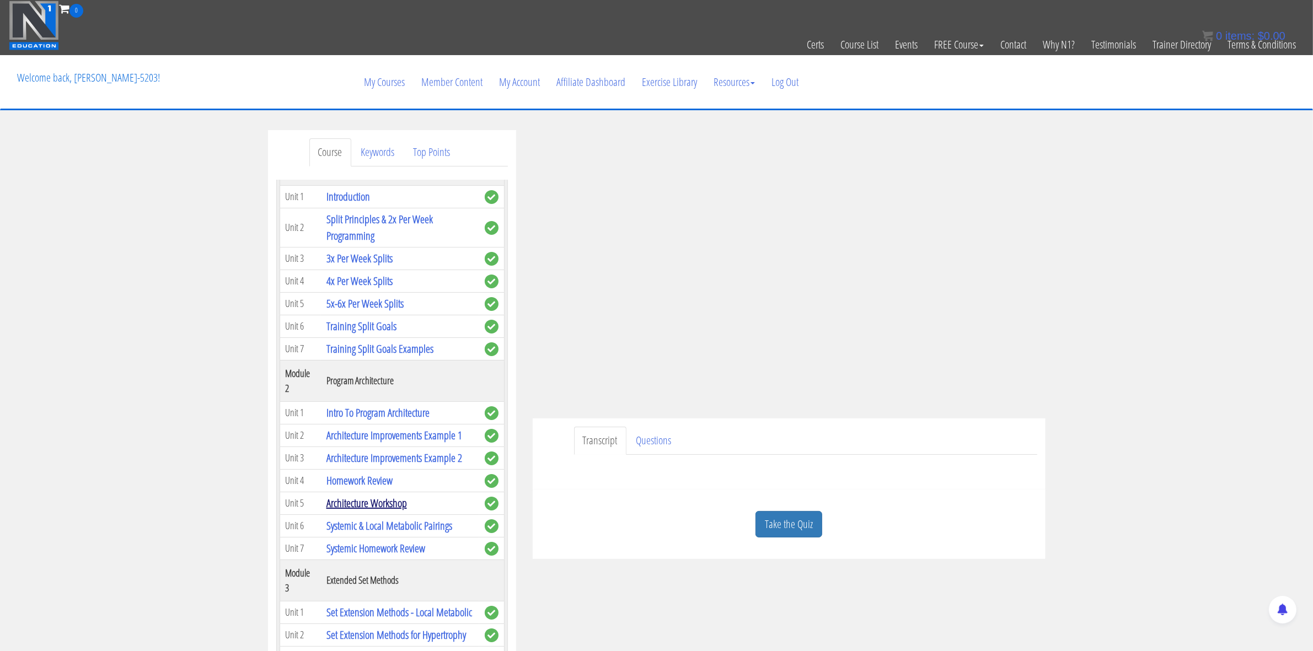
scroll to position [276, 0]
click at [381, 500] on link "Architecture Workshop" at bounding box center [367, 502] width 81 height 15
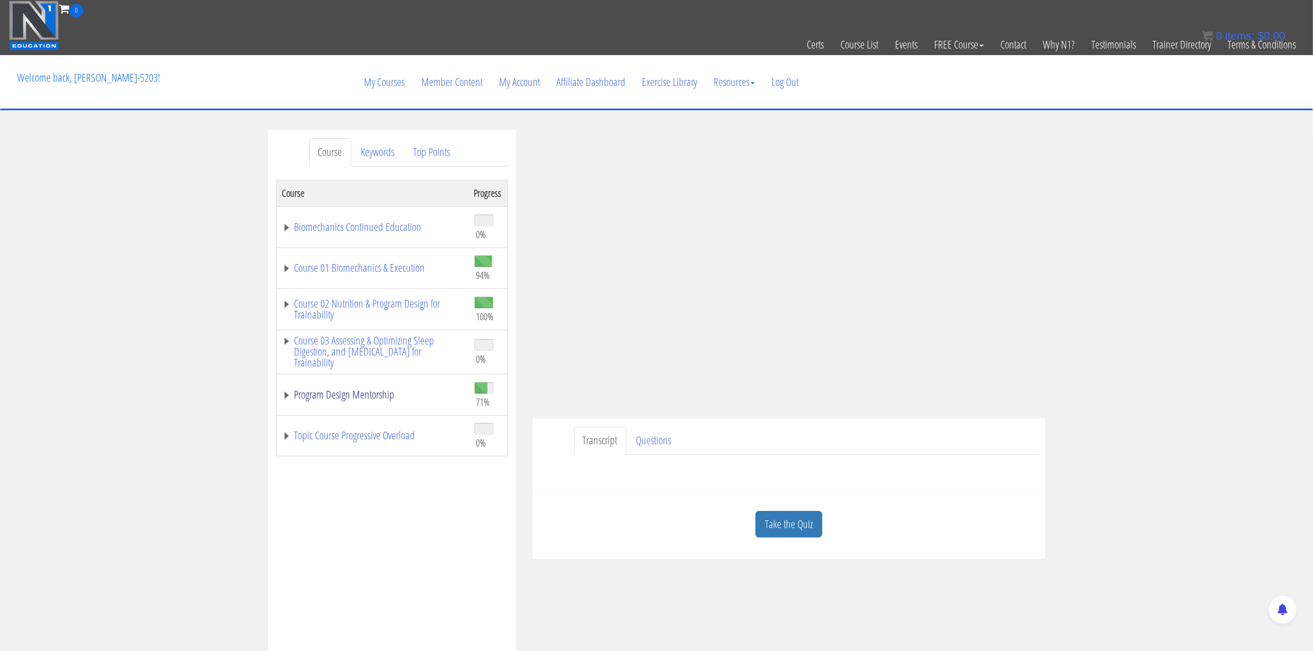
click at [359, 392] on link "Program Design Mentorship" at bounding box center [372, 394] width 181 height 11
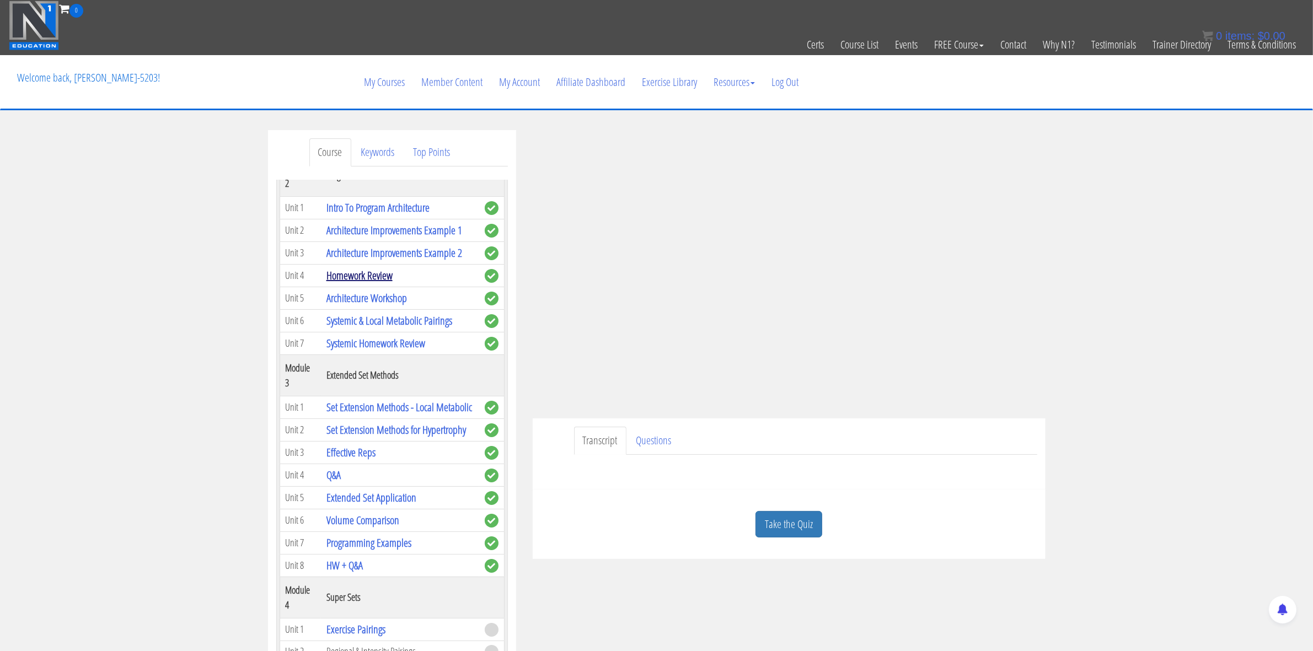
scroll to position [480, 0]
